Goal: Transaction & Acquisition: Purchase product/service

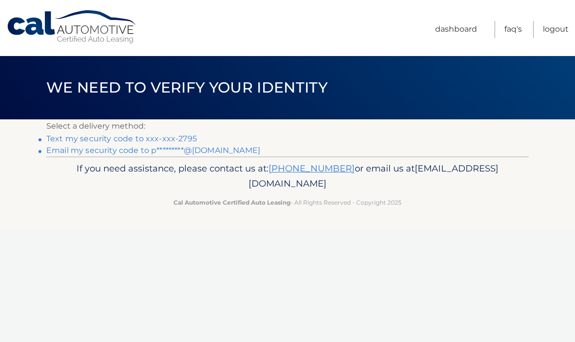
click at [187, 135] on link "Text my security code to xxx-xxx-2795" at bounding box center [121, 138] width 151 height 9
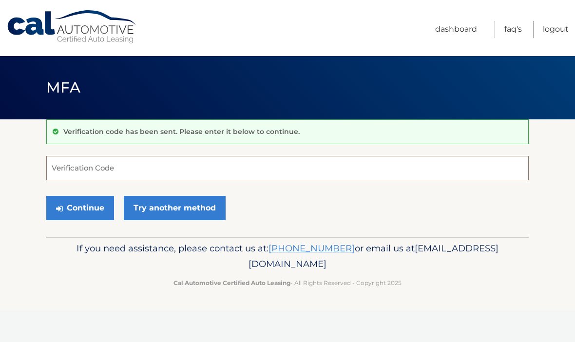
click at [109, 161] on input "Verification Code" at bounding box center [287, 168] width 483 height 24
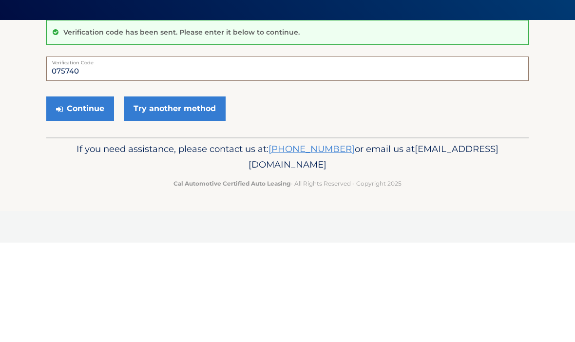
type input "075740"
click at [85, 196] on button "Continue" at bounding box center [80, 208] width 68 height 24
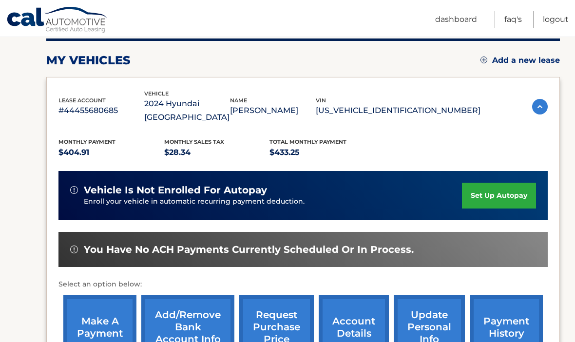
scroll to position [125, 0]
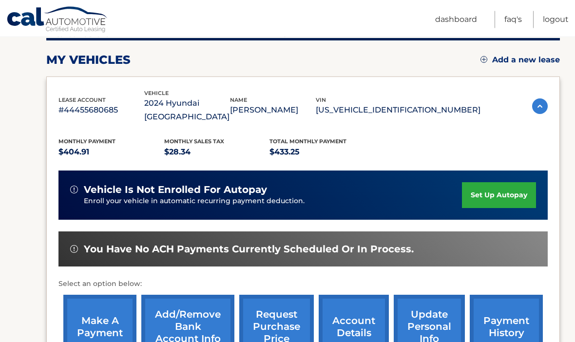
click at [99, 310] on link "make a payment" at bounding box center [99, 328] width 73 height 64
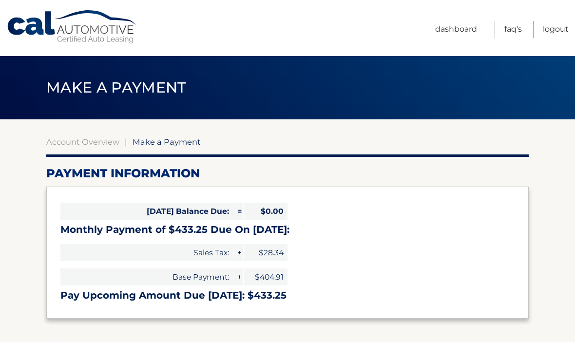
select select "ZDQ4MDlkYmEtNDc2Yi00NTE1LTlmYzQtZjkwOGI1OTc0ZGNk"
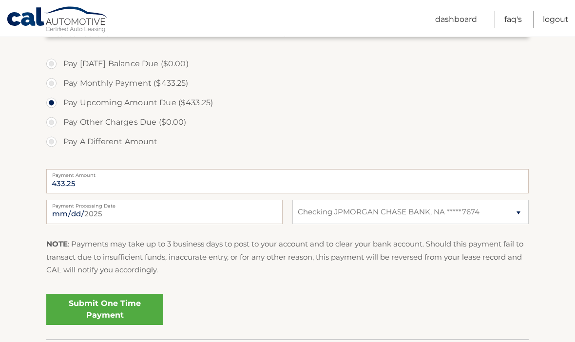
scroll to position [283, 0]
click at [108, 317] on link "Submit One Time Payment" at bounding box center [104, 309] width 117 height 31
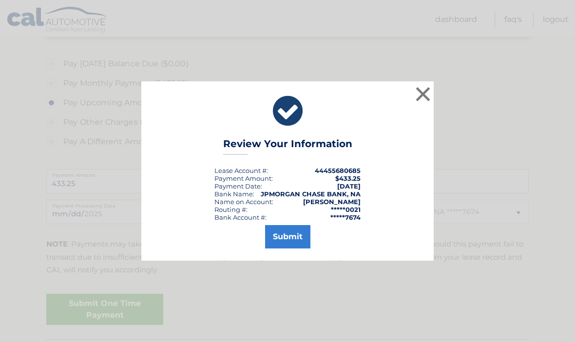
click at [289, 249] on button "Submit" at bounding box center [287, 236] width 45 height 23
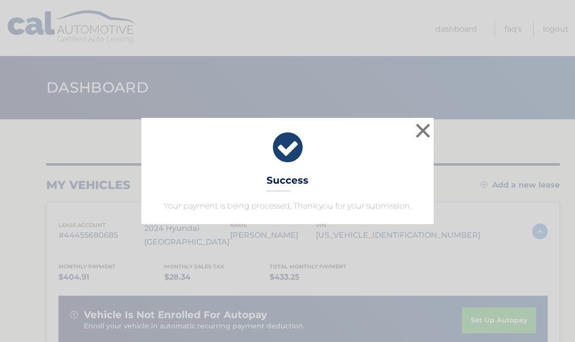
click at [432, 130] on button "×" at bounding box center [424, 131] width 20 height 20
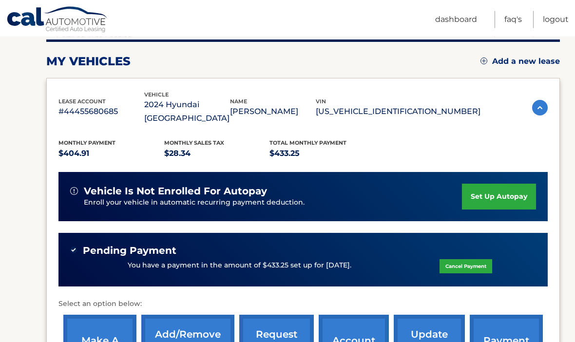
scroll to position [124, 0]
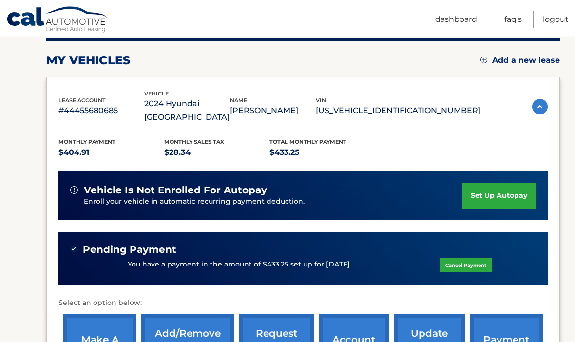
click at [461, 259] on link "Cancel Payment" at bounding box center [466, 266] width 53 height 14
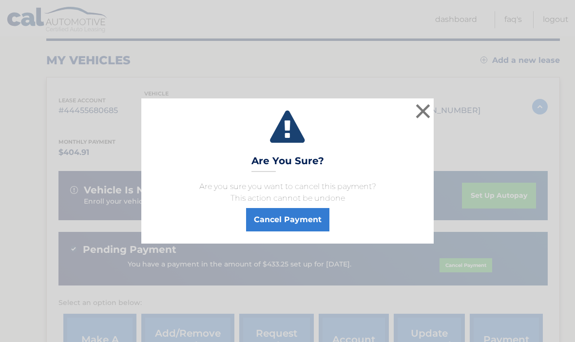
click at [421, 121] on button "×" at bounding box center [424, 111] width 20 height 20
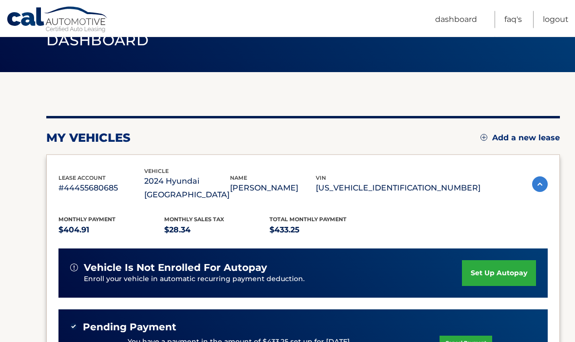
scroll to position [46, 0]
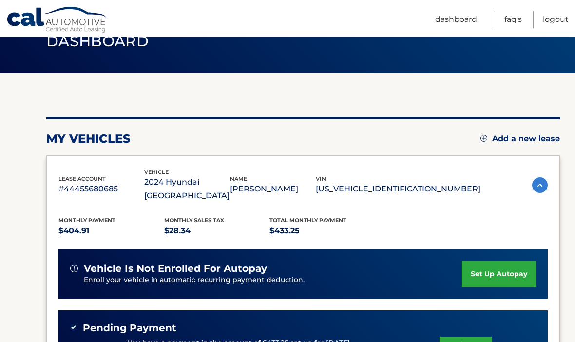
click at [558, 20] on link "Logout" at bounding box center [556, 19] width 26 height 17
